Goal: Navigation & Orientation: Find specific page/section

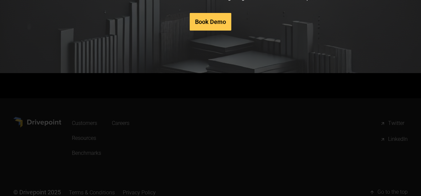
scroll to position [3395, 0]
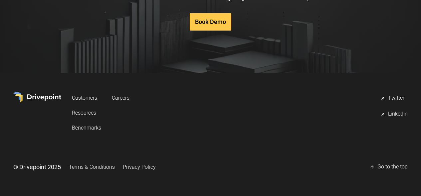
click at [101, 97] on link "Customers" at bounding box center [86, 98] width 29 height 12
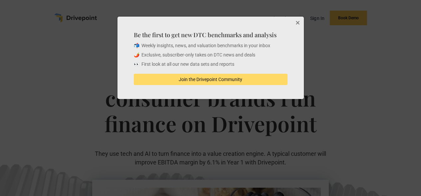
click at [299, 22] on button "Close" at bounding box center [297, 23] width 13 height 13
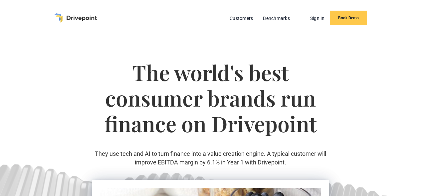
click at [66, 18] on img "home" at bounding box center [75, 17] width 43 height 9
